Goal: Book appointment/travel/reservation

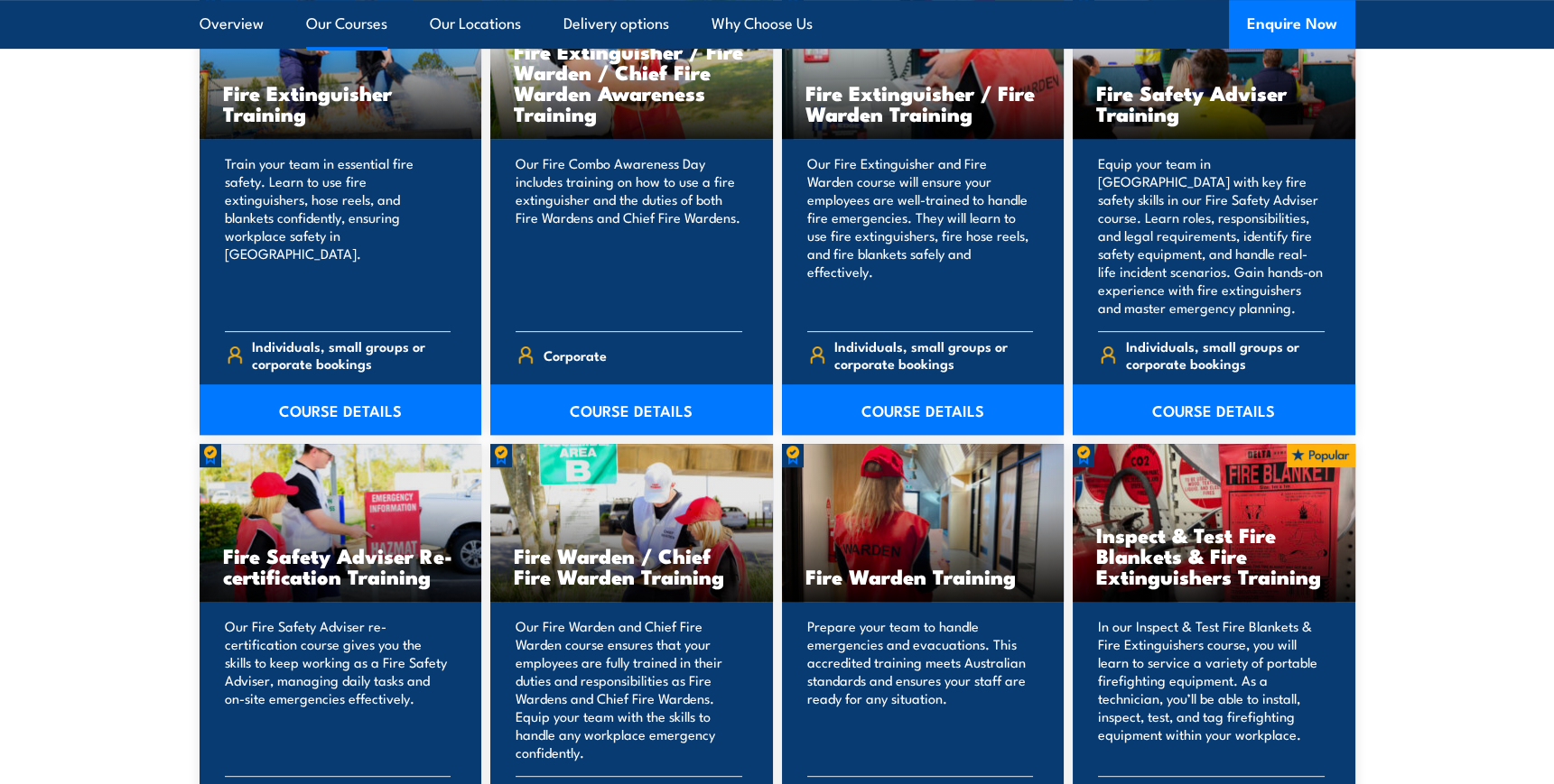
scroll to position [1723, 0]
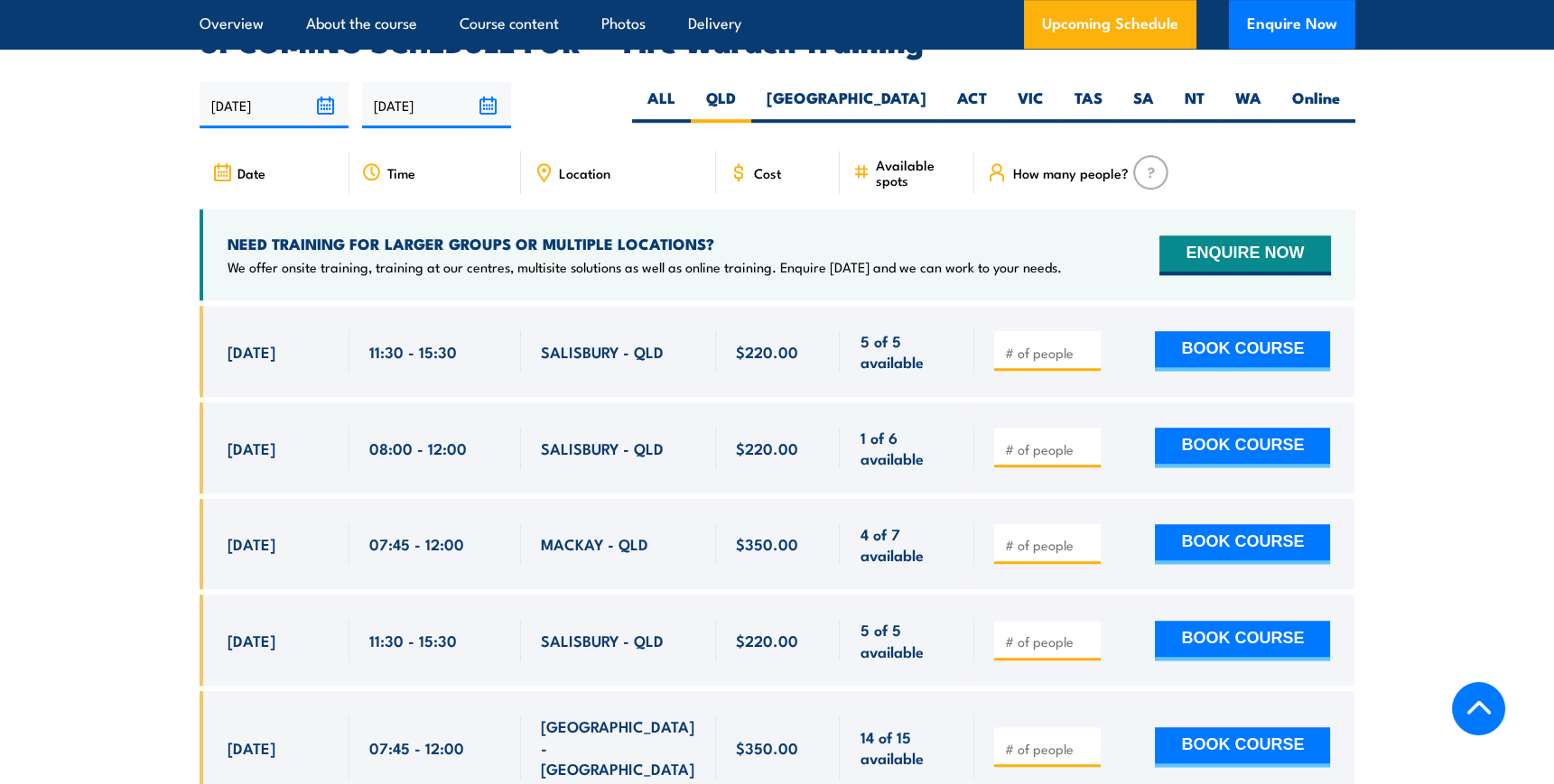
scroll to position [3347, 0]
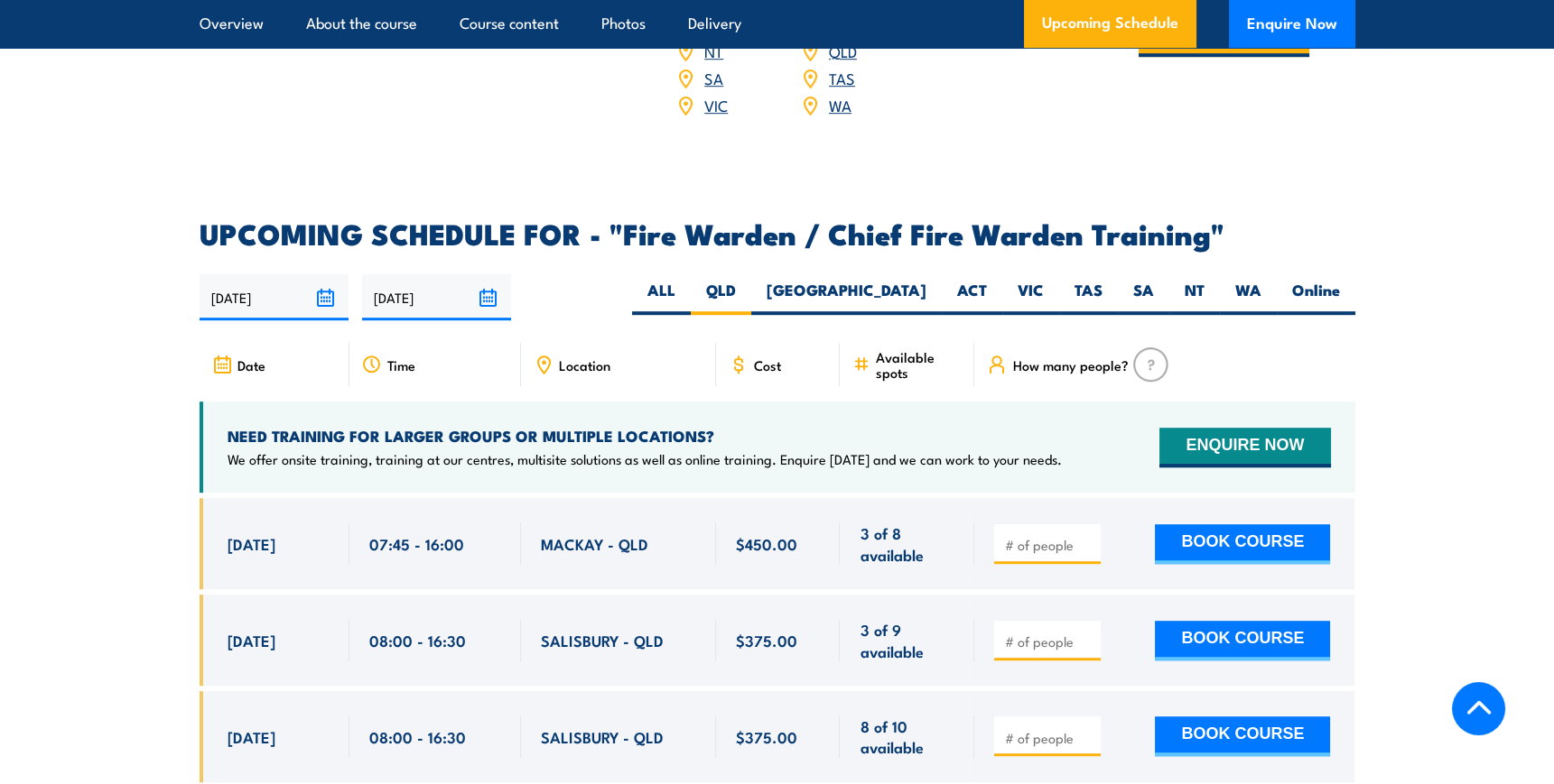
scroll to position [2953, 0]
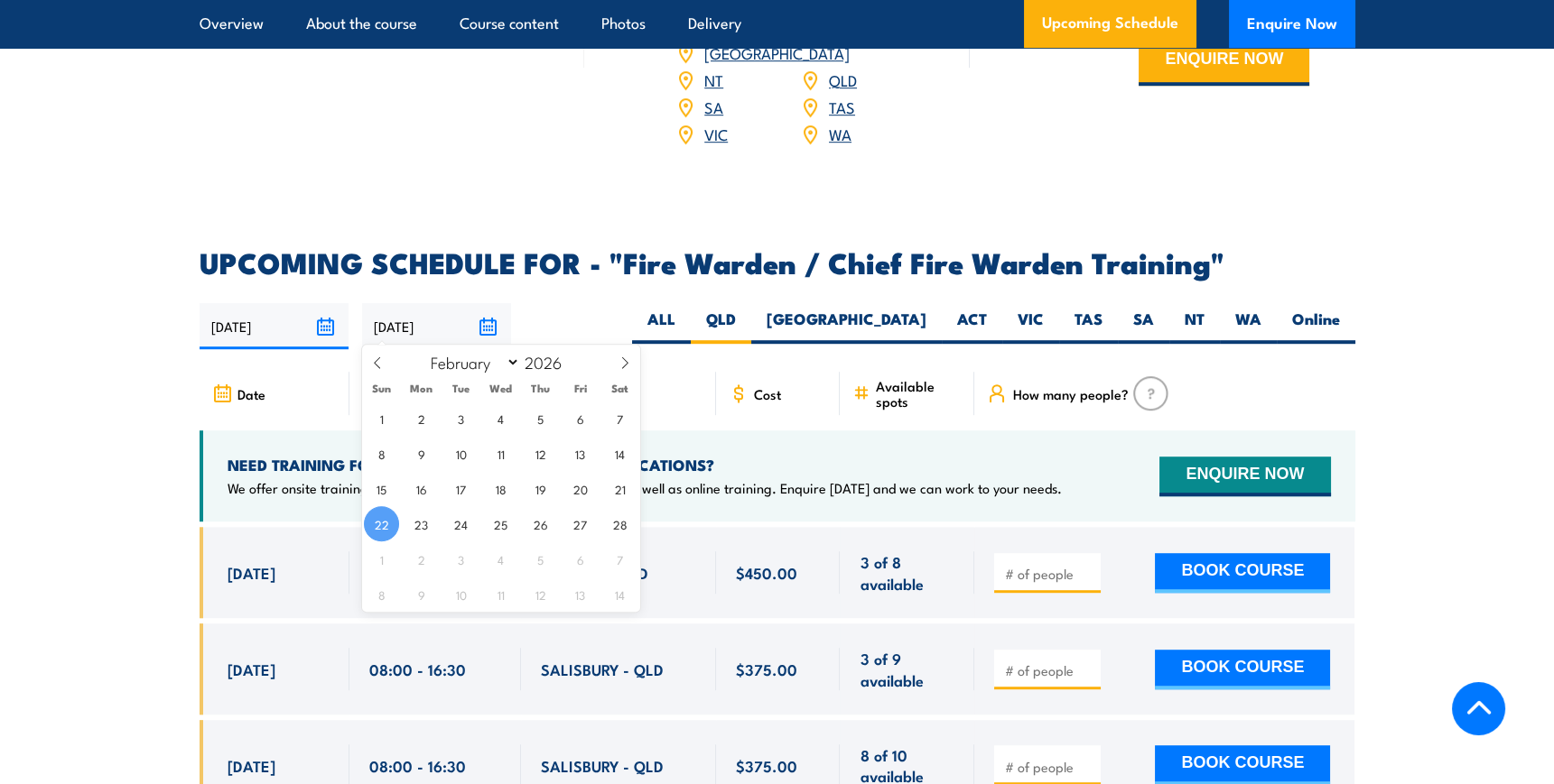
click at [487, 321] on input "[DATE]" at bounding box center [436, 326] width 149 height 46
